Goal: Find specific page/section: Find specific page/section

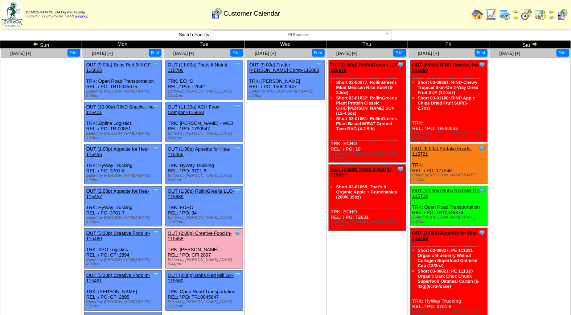
click at [544, 17] on img at bounding box center [541, 15] width 12 height 12
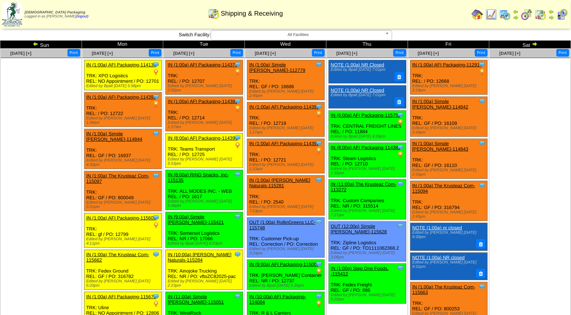
click at [294, 35] on span "All Facilities" at bounding box center [298, 34] width 168 height 9
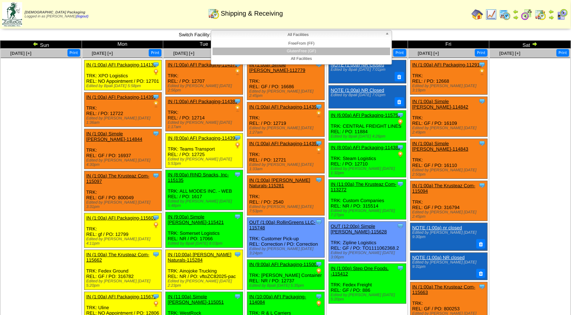
click at [298, 50] on li "GlutenFree (GF)" at bounding box center [302, 52] width 178 height 8
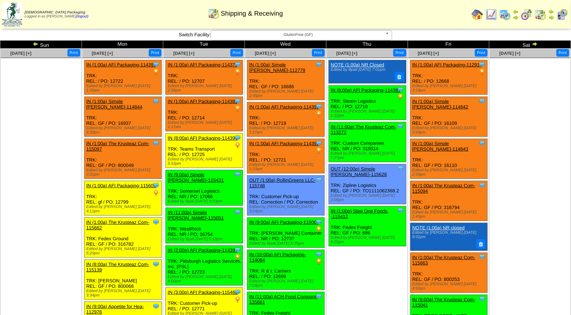
click at [564, 13] on img at bounding box center [563, 15] width 12 height 12
